Goal: Navigation & Orientation: Find specific page/section

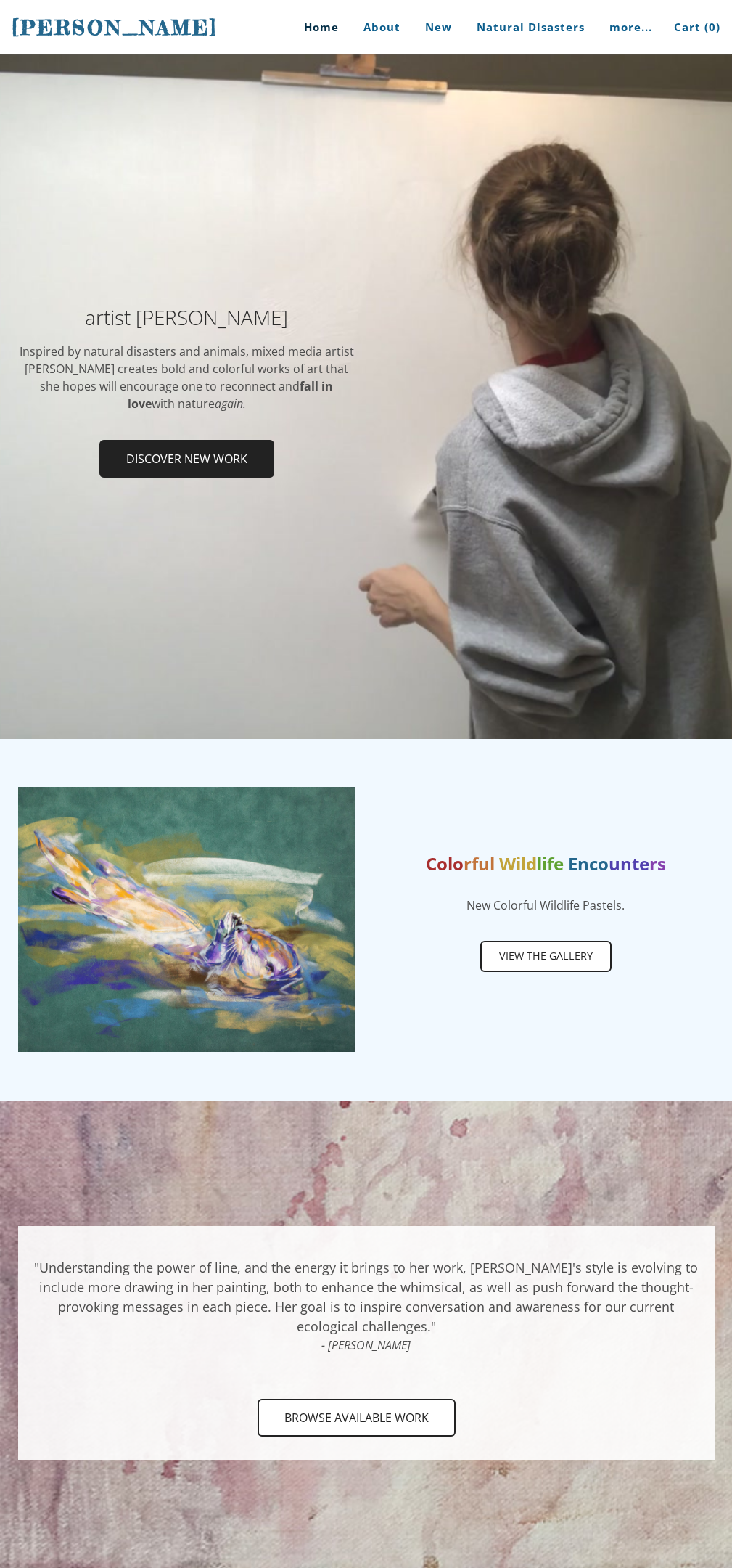
click at [186, 458] on span "Discover new work" at bounding box center [186, 459] width 172 height 35
click at [356, 1417] on span "Browse Available Work" at bounding box center [356, 1417] width 195 height 35
